Goal: Information Seeking & Learning: Learn about a topic

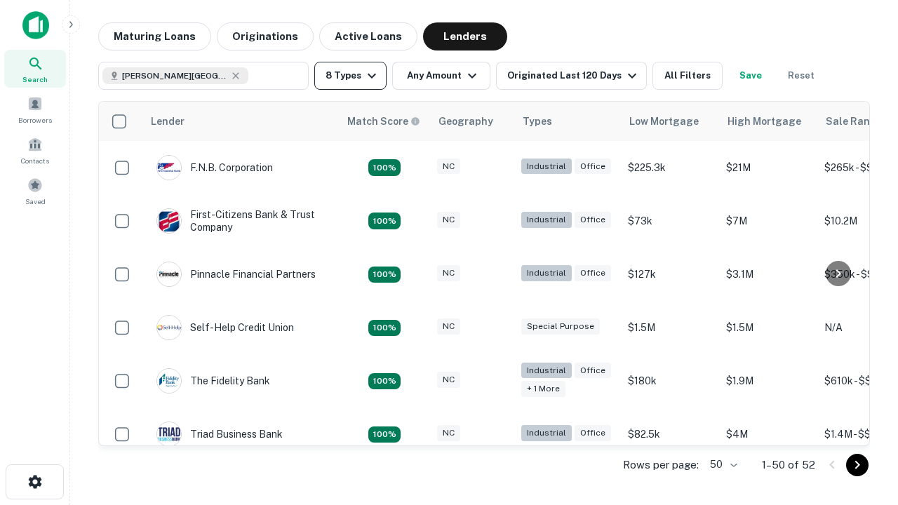
click at [350, 76] on button "8 Types" at bounding box center [350, 76] width 72 height 28
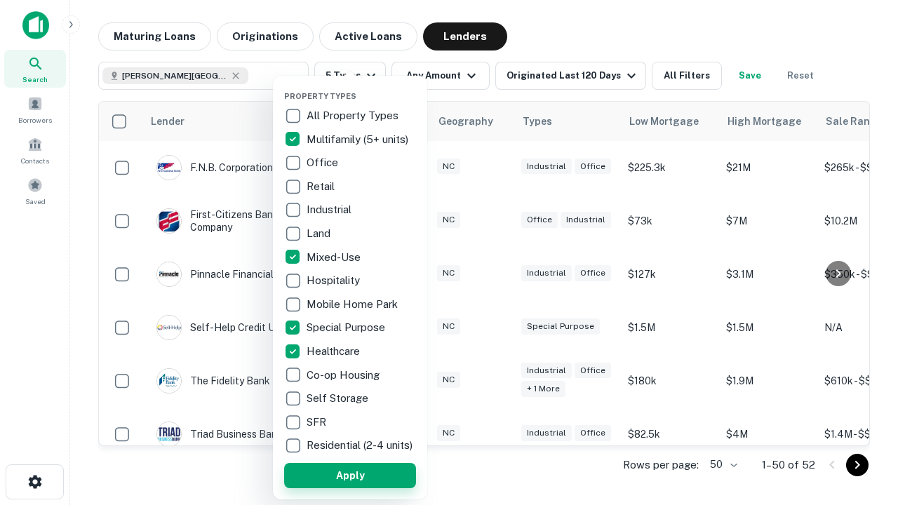
click at [350, 475] on button "Apply" at bounding box center [350, 475] width 132 height 25
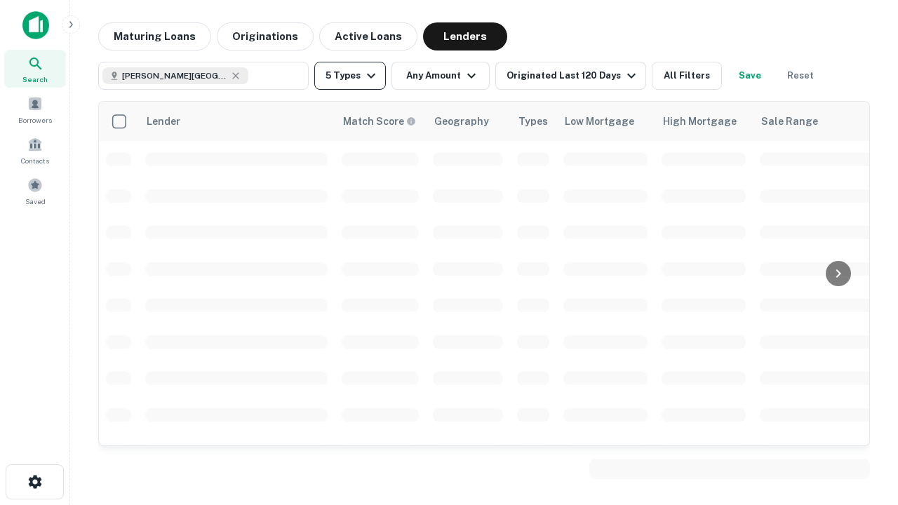
click at [350, 76] on button "5 Types" at bounding box center [350, 76] width 72 height 28
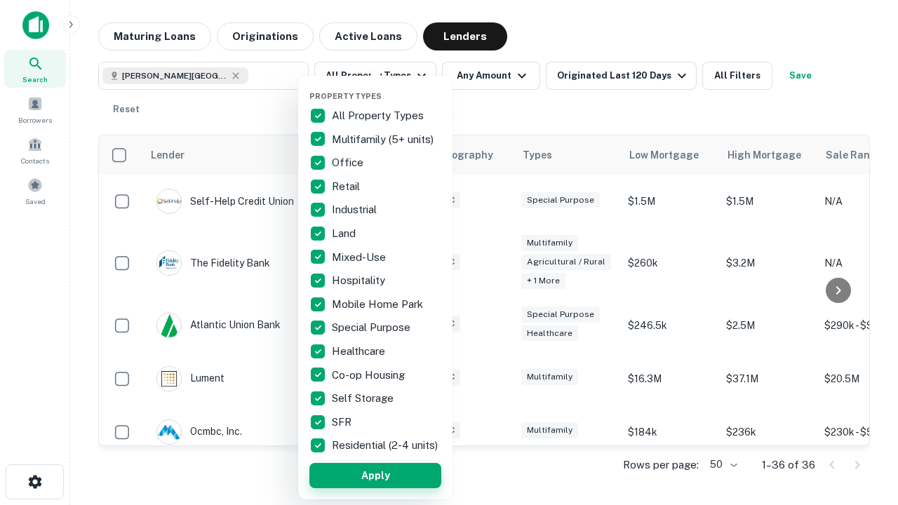
click at [375, 475] on button "Apply" at bounding box center [375, 475] width 132 height 25
